Goal: Information Seeking & Learning: Learn about a topic

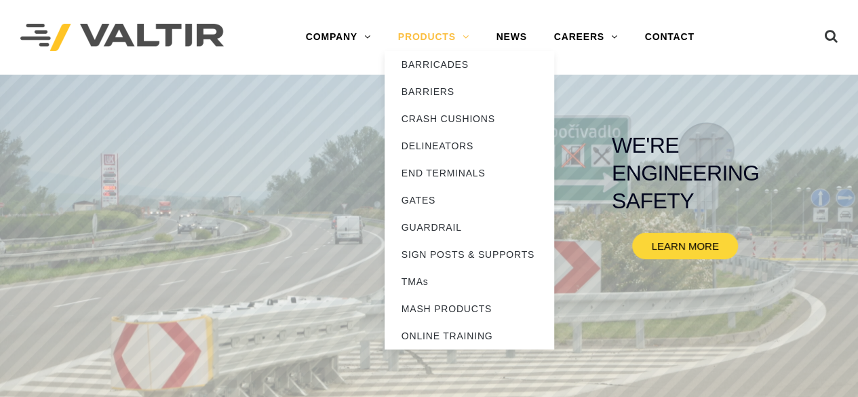
click at [459, 33] on link "PRODUCTS" at bounding box center [434, 37] width 98 height 27
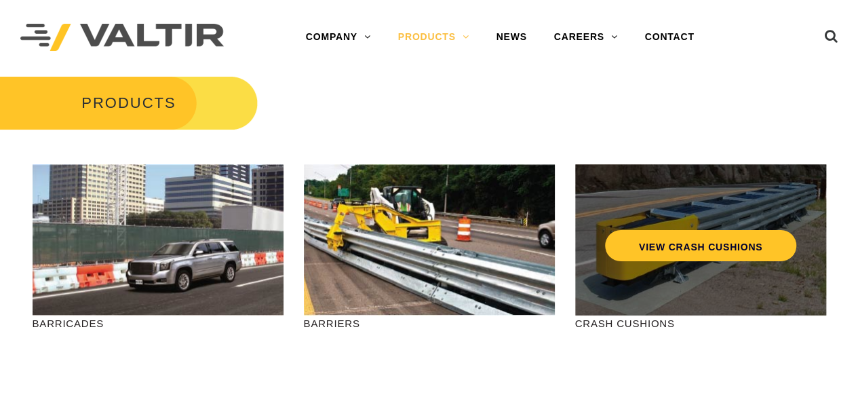
click at [634, 262] on div "VIEW CRASH CUSHIONS" at bounding box center [700, 239] width 251 height 151
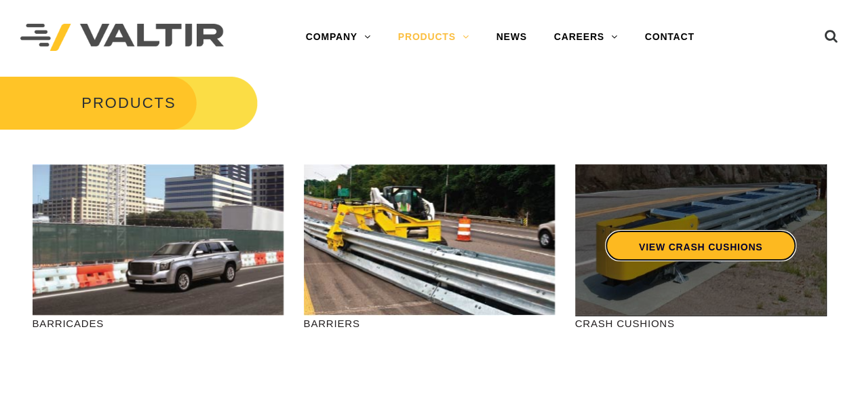
click at [659, 234] on link "VIEW CRASH CUSHIONS" at bounding box center [700, 245] width 191 height 31
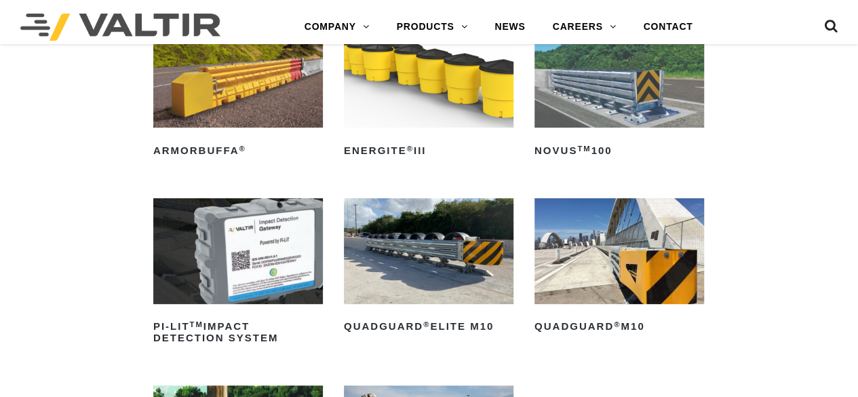
scroll to position [202, 0]
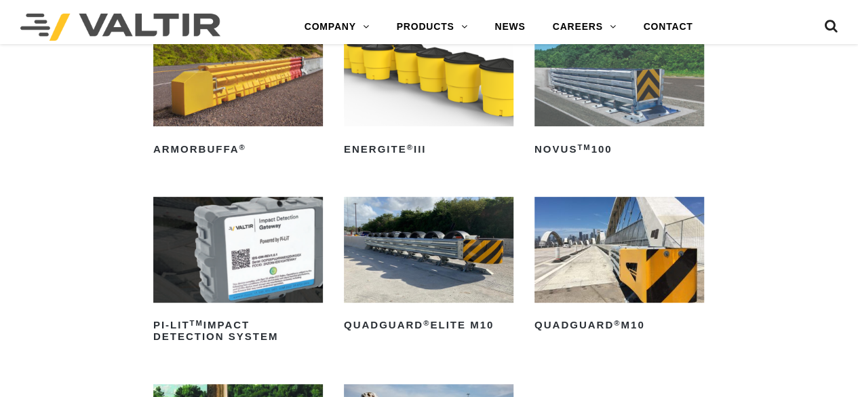
click at [607, 277] on img at bounding box center [620, 250] width 170 height 106
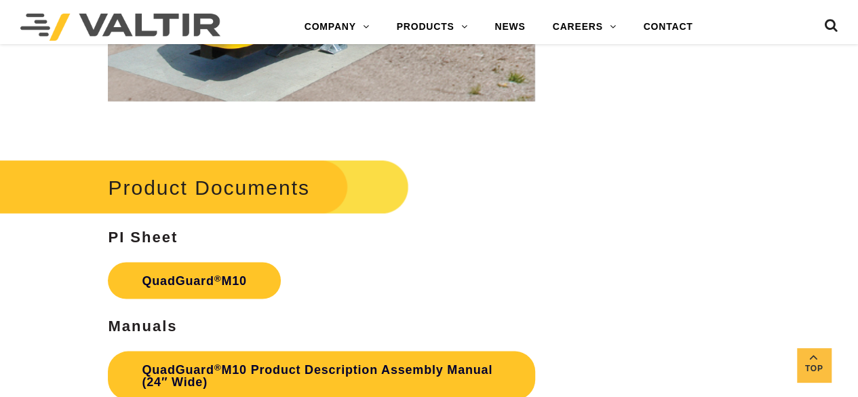
scroll to position [3771, 0]
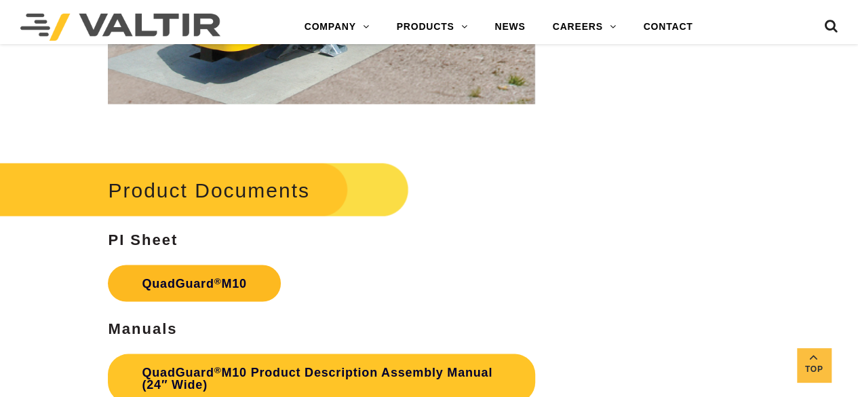
click at [206, 278] on link "QuadGuard ® M10" at bounding box center [194, 283] width 172 height 37
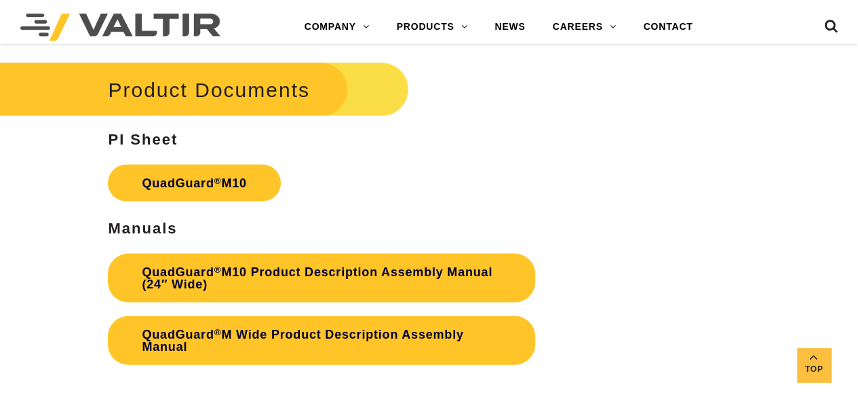
scroll to position [3873, 0]
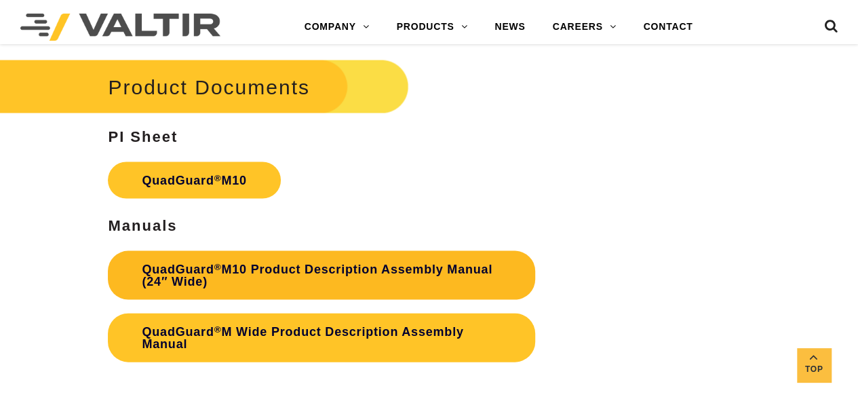
click at [337, 275] on link "QuadGuard ® M10 Product Description Assembly Manual (24″ Wide)" at bounding box center [321, 275] width 427 height 49
